Goal: Information Seeking & Learning: Learn about a topic

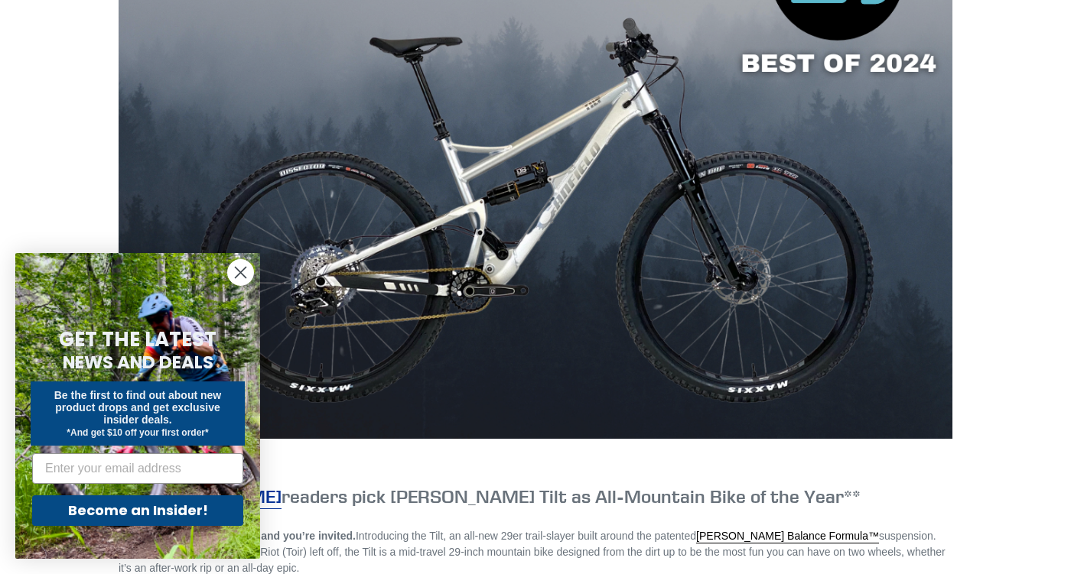
scroll to position [845, 0]
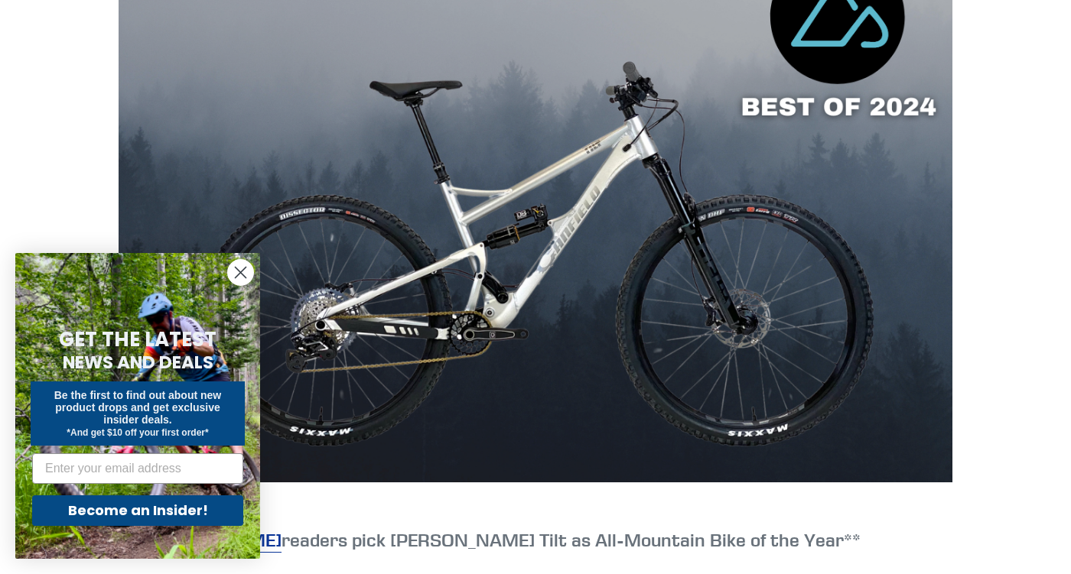
click at [236, 270] on circle "Close dialog" at bounding box center [240, 272] width 25 height 25
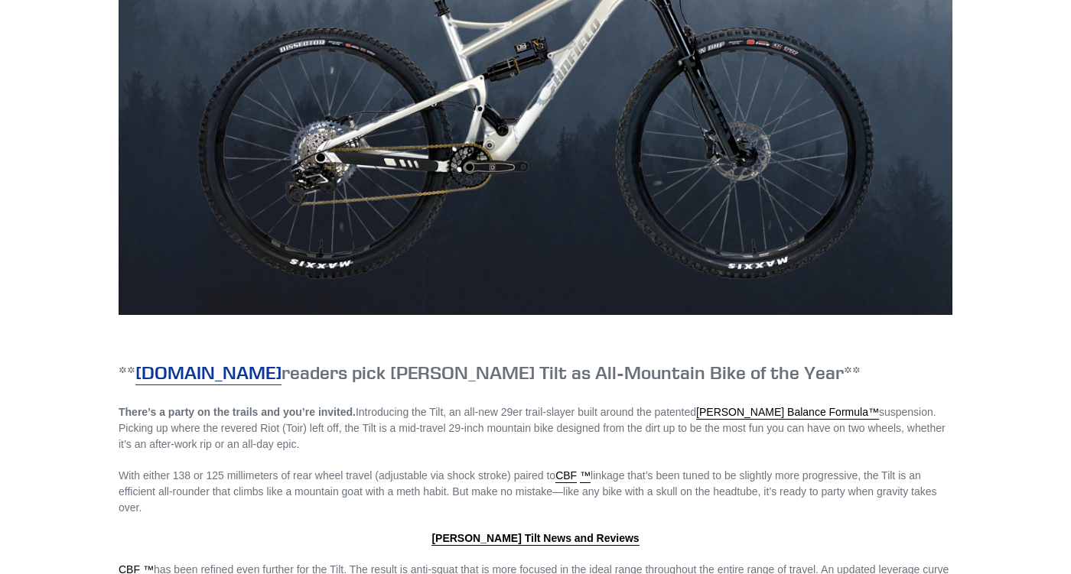
scroll to position [1121, 0]
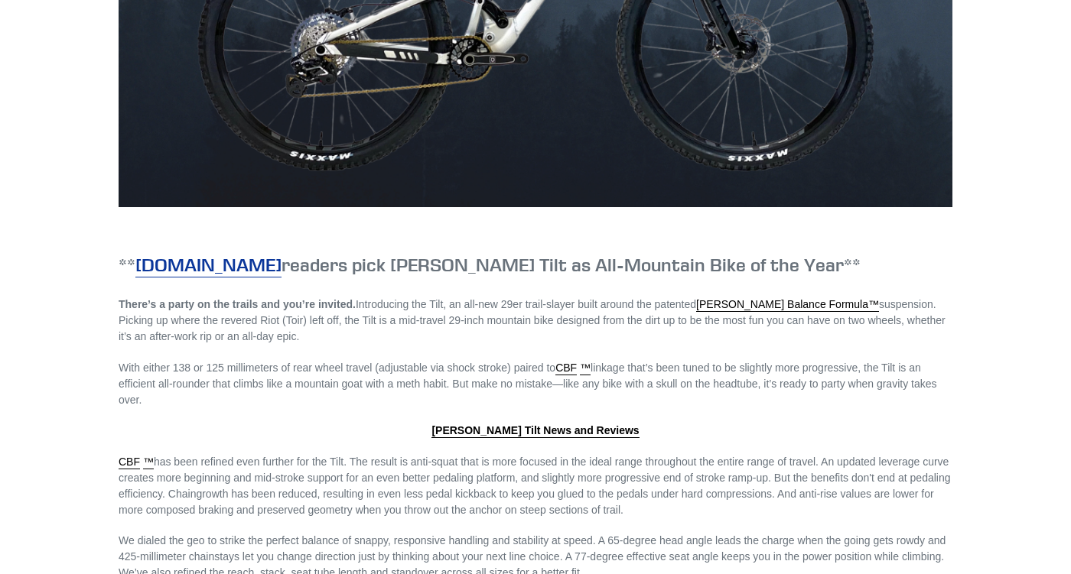
click at [217, 272] on link "Singletracks.com" at bounding box center [208, 265] width 146 height 24
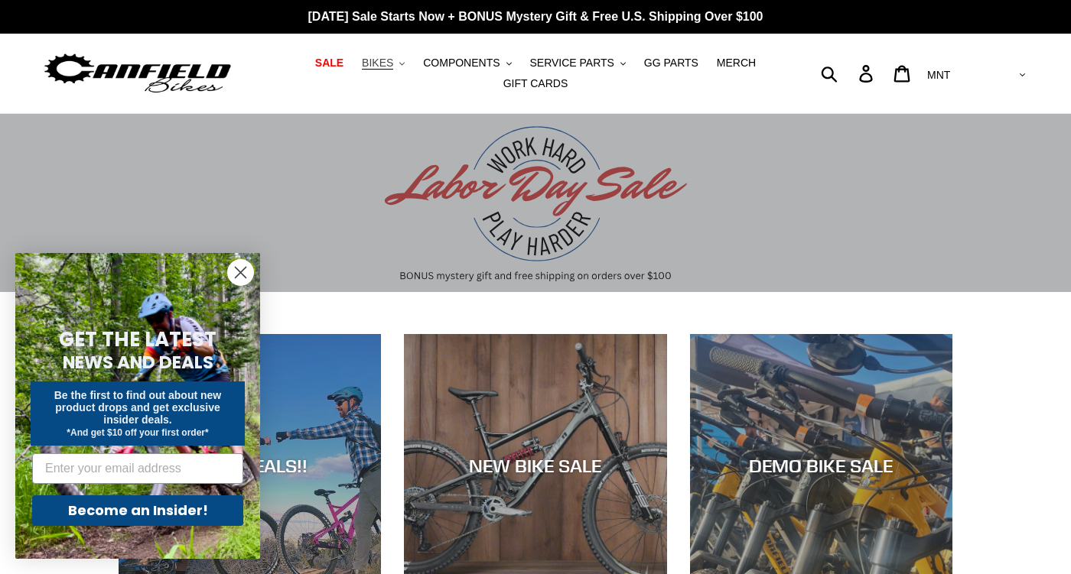
click at [406, 57] on button "BIKES .cls-1{fill:#231f20}" at bounding box center [383, 63] width 58 height 21
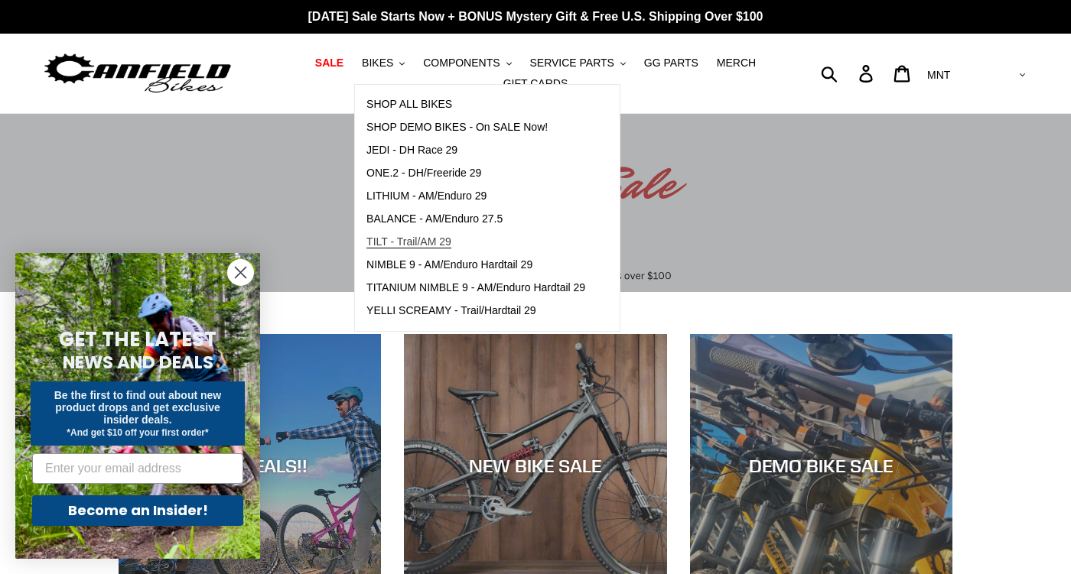
click at [404, 240] on span "TILT - Trail/AM 29" at bounding box center [408, 242] width 85 height 13
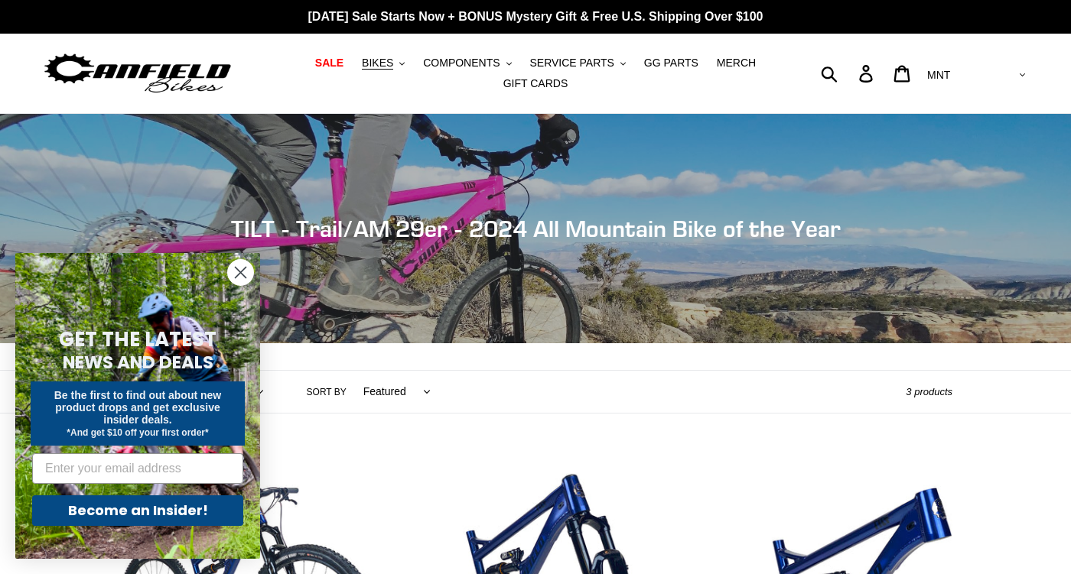
click at [236, 268] on icon "Close dialog" at bounding box center [241, 273] width 11 height 11
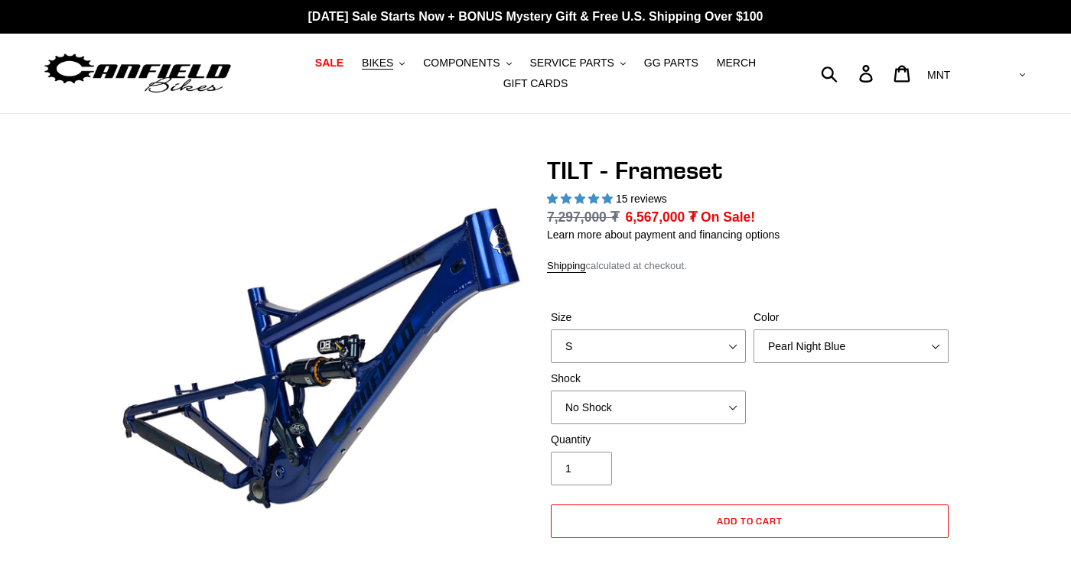
select select "highest-rating"
click at [921, 61] on select "AED AFN ALL AMD ANG AUD AWG AZN BAM BBD BDT BGN BIF BND BOB BSD BWP BZD CAD CDF…" at bounding box center [975, 75] width 108 height 28
select select "EUR"
click option "EUR" at bounding box center [0, 0] width 0 height 0
select select "highest-rating"
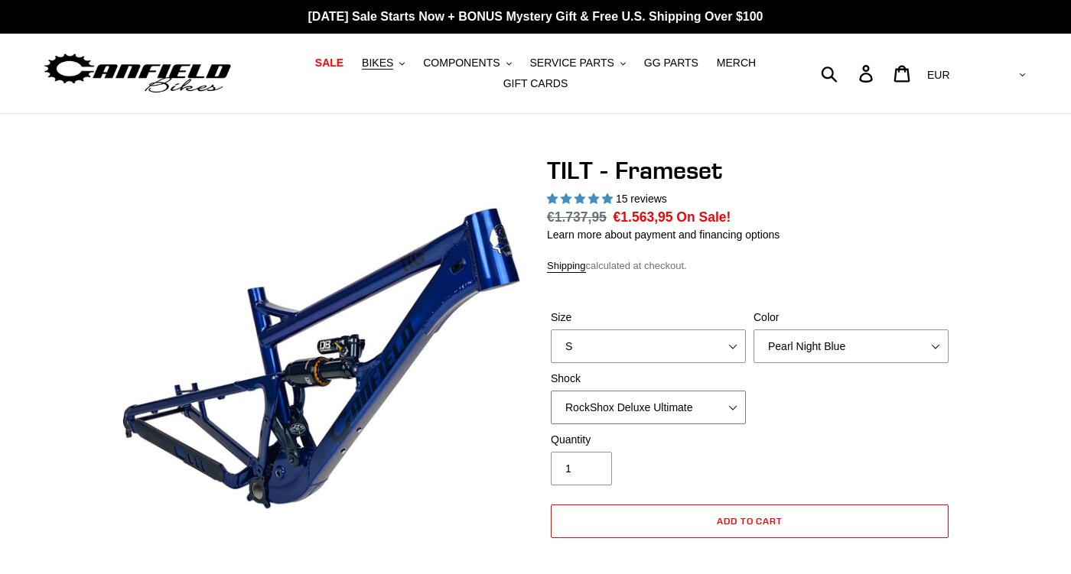
click option "RockShox Deluxe Ultimate" at bounding box center [0, 0] width 0 height 0
click option "Cane Creek DB Kitsuma Air" at bounding box center [0, 0] width 0 height 0
select select "RockShox Deluxe Ultimate"
click option "RockShox Deluxe Ultimate" at bounding box center [0, 0] width 0 height 0
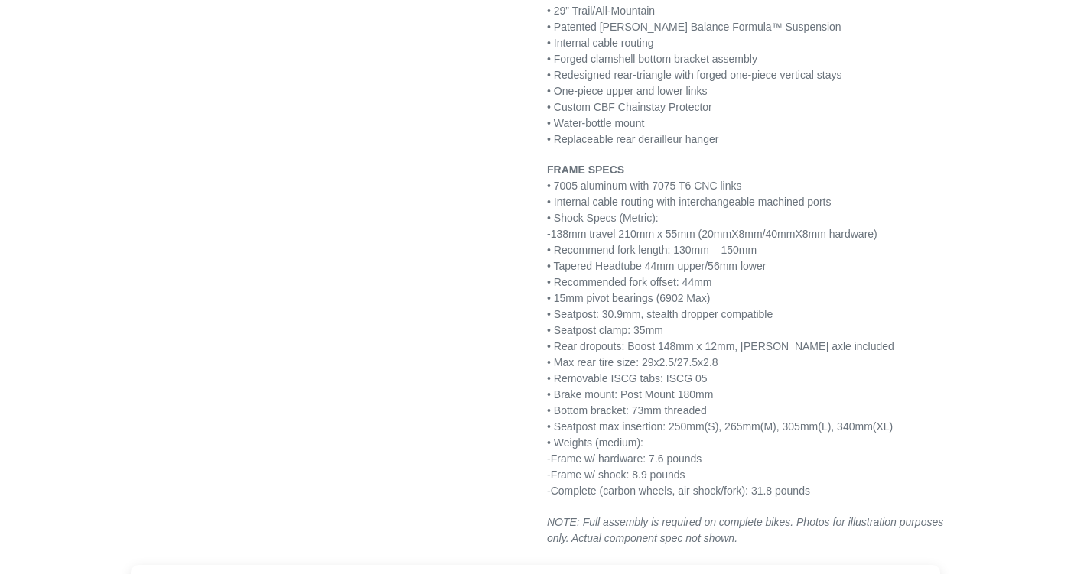
scroll to position [1970, 0]
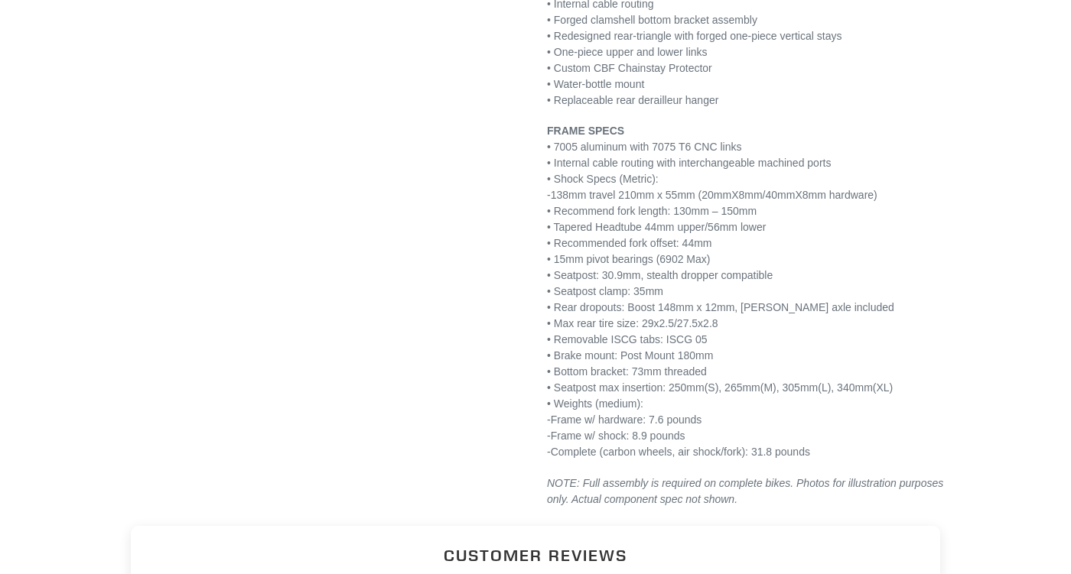
drag, startPoint x: 648, startPoint y: 470, endPoint x: 707, endPoint y: 467, distance: 59.0
click at [707, 460] on p "FRAME SPECS • 7005 aluminum with 7075 T6 CNC links • Internal cable routing wit…" at bounding box center [749, 291] width 405 height 337
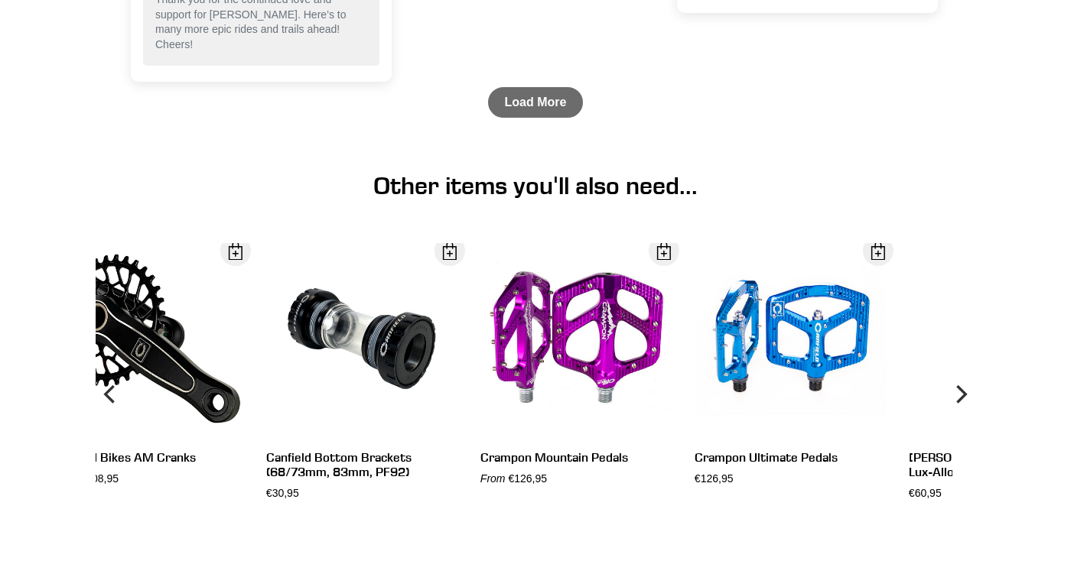
scroll to position [3913, 0]
